Goal: Task Accomplishment & Management: Use online tool/utility

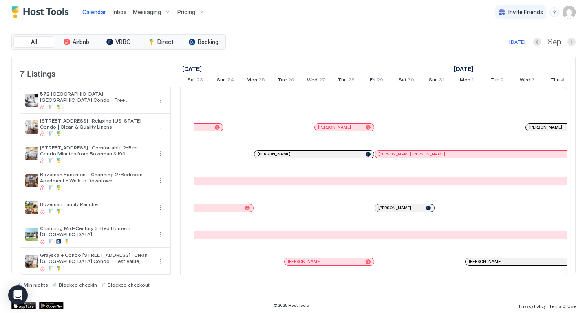
scroll to position [0, 453]
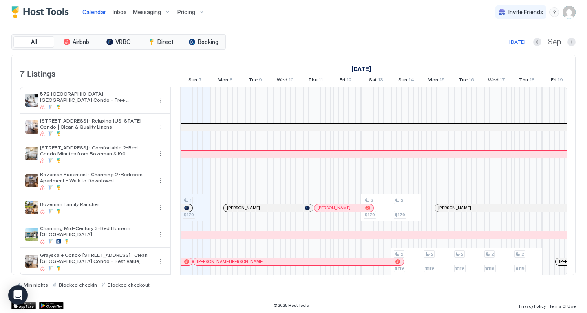
click at [124, 11] on span "Inbox" at bounding box center [119, 12] width 14 height 7
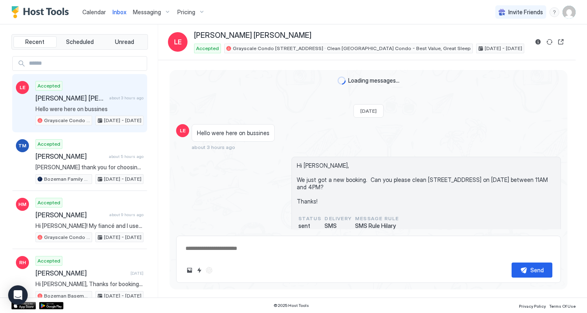
scroll to position [-15, 0]
type textarea "*"
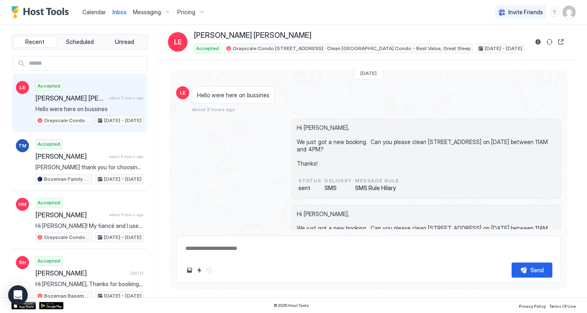
scroll to position [11, 0]
click at [99, 10] on span "Calendar" at bounding box center [94, 12] width 24 height 7
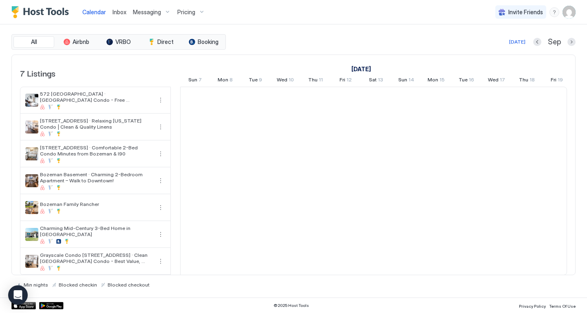
scroll to position [0, 453]
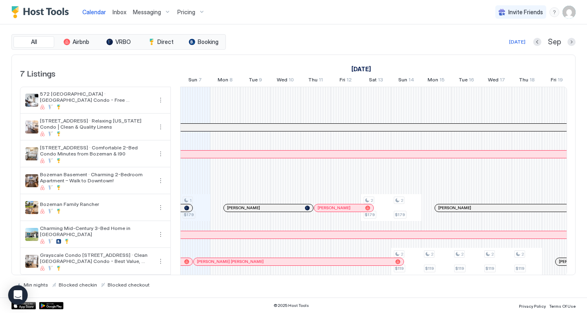
click at [260, 260] on div at bounding box center [260, 262] width 7 height 7
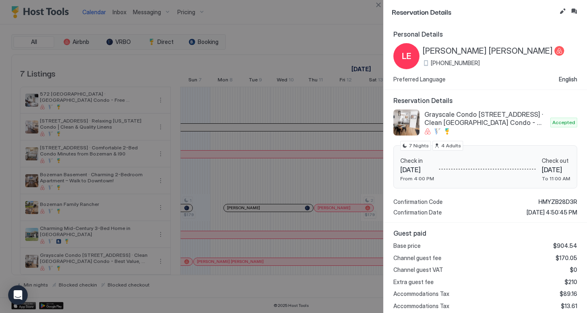
scroll to position [0, 0]
click at [378, 3] on button "Close" at bounding box center [378, 5] width 10 height 10
